Goal: Navigation & Orientation: Find specific page/section

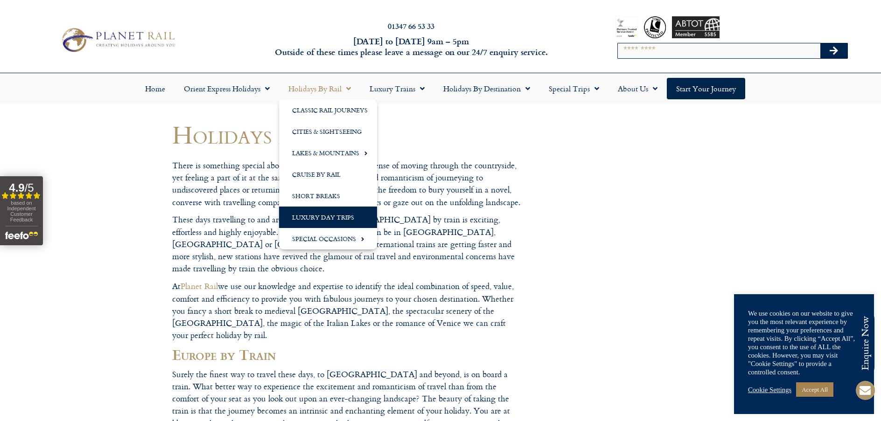
click at [319, 213] on link "Luxury Day Trips" at bounding box center [328, 217] width 98 height 21
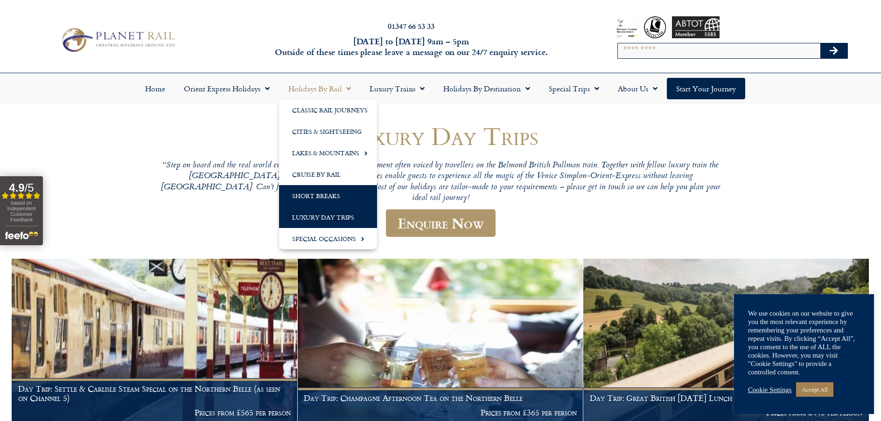
click at [323, 194] on link "Short Breaks" at bounding box center [328, 195] width 98 height 21
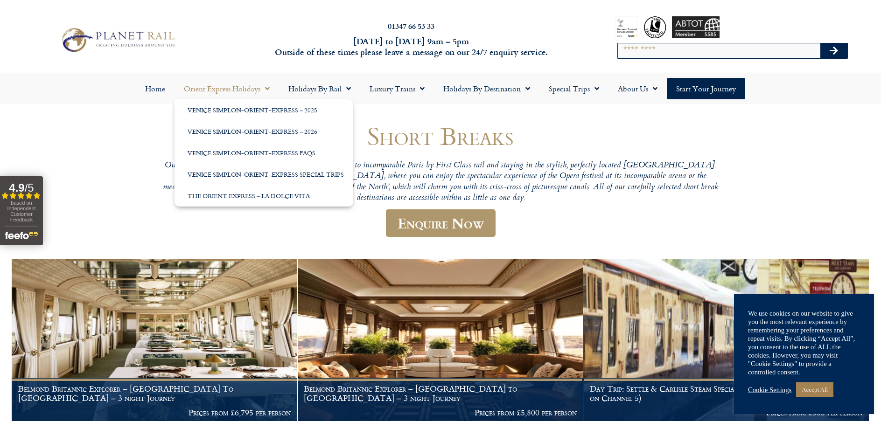
click at [210, 84] on link "Orient Express Holidays" at bounding box center [227, 88] width 105 height 21
